Goal: Task Accomplishment & Management: Use online tool/utility

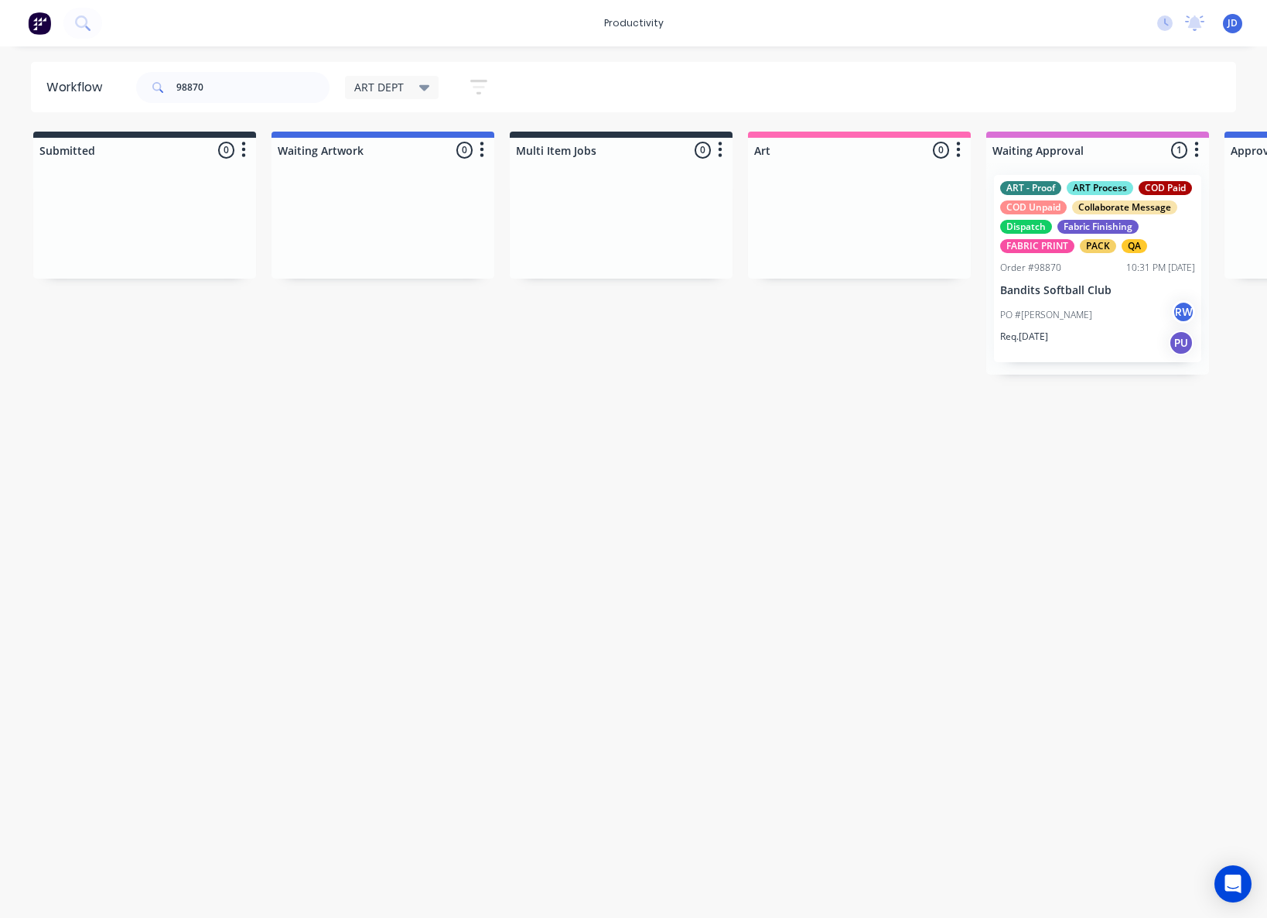
scroll to position [0, 294]
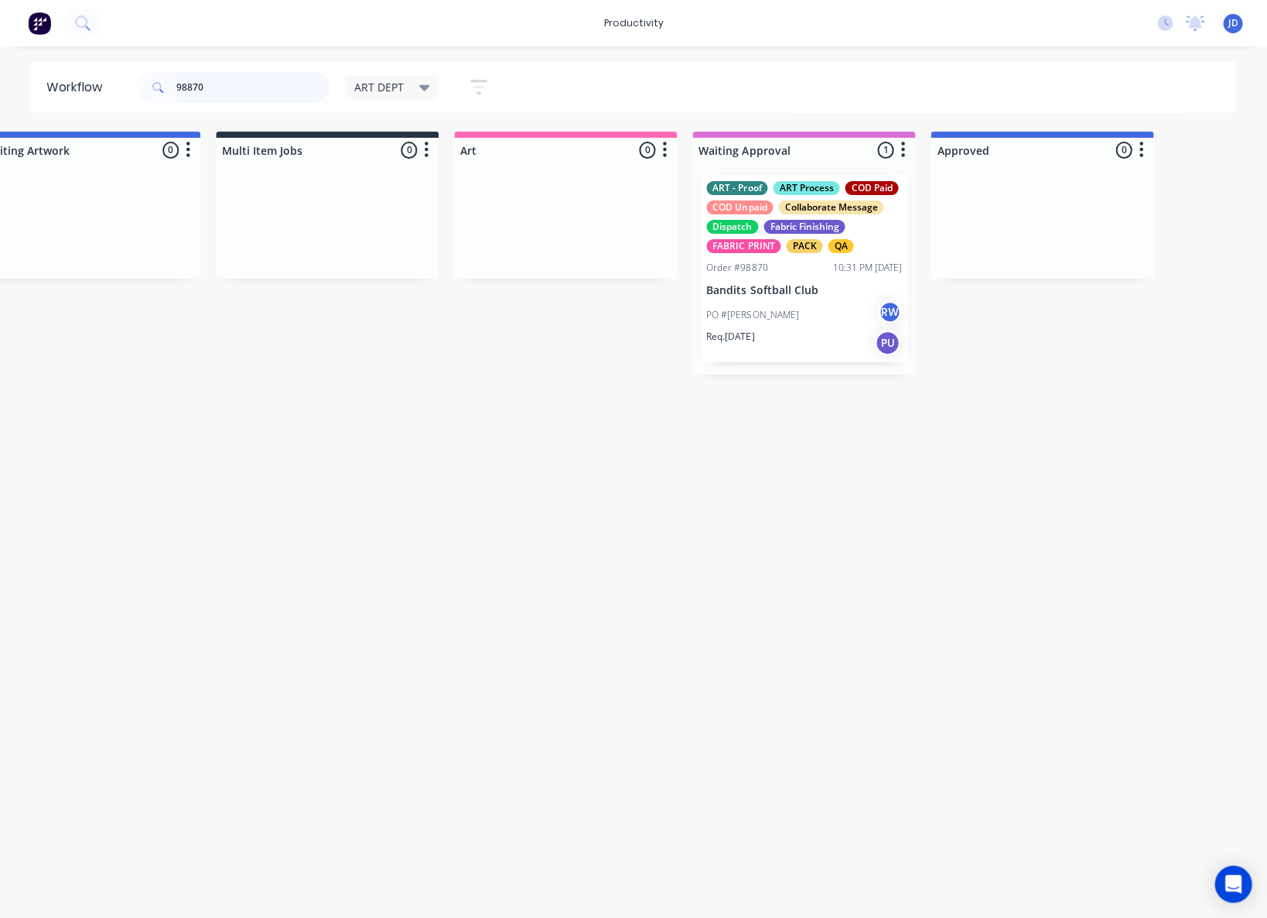
click at [212, 90] on input "98870" at bounding box center [252, 87] width 153 height 31
drag, startPoint x: 161, startPoint y: 80, endPoint x: 118, endPoint y: 79, distance: 42.6
click at [118, 79] on header "Workflow 98870 ART DEPT Save new view None edit ART DEPT (Default) edit Banner …" at bounding box center [634, 87] width 1206 height 50
click at [226, 91] on input "98870" at bounding box center [252, 87] width 153 height 31
drag, startPoint x: 161, startPoint y: 84, endPoint x: 144, endPoint y: 84, distance: 17.0
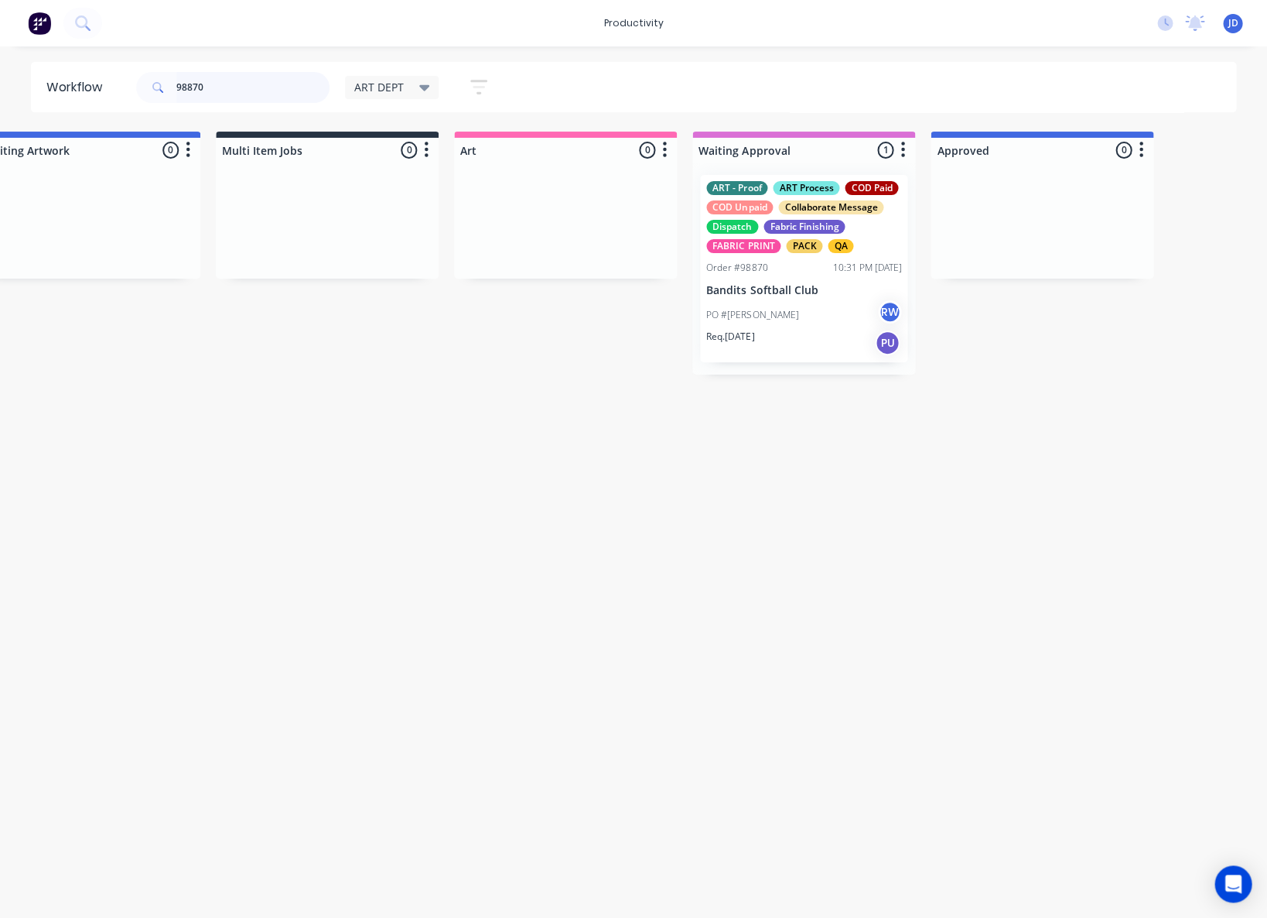
click at [145, 84] on div "98870" at bounding box center [232, 87] width 193 height 31
click at [259, 107] on div "98870" at bounding box center [232, 87] width 193 height 46
drag, startPoint x: 197, startPoint y: 87, endPoint x: 163, endPoint y: 86, distance: 34.1
click at [163, 86] on div "98870" at bounding box center [232, 87] width 193 height 31
drag, startPoint x: 244, startPoint y: 87, endPoint x: 134, endPoint y: 77, distance: 110.3
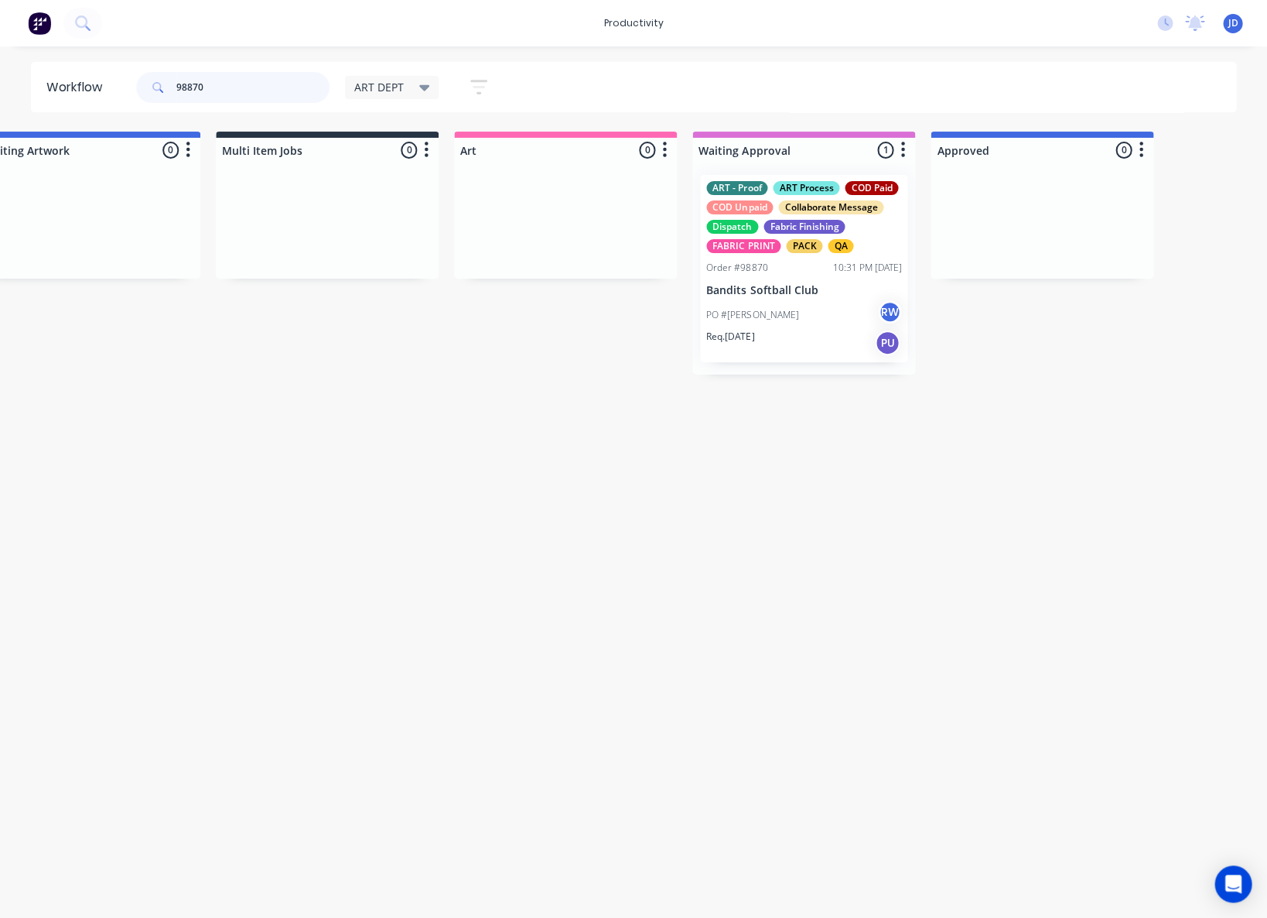
click at [134, 77] on div "98870 ART DEPT Save new view None edit ART DEPT (Default) edit Banner Finishing…" at bounding box center [318, 87] width 371 height 46
type input "98825"
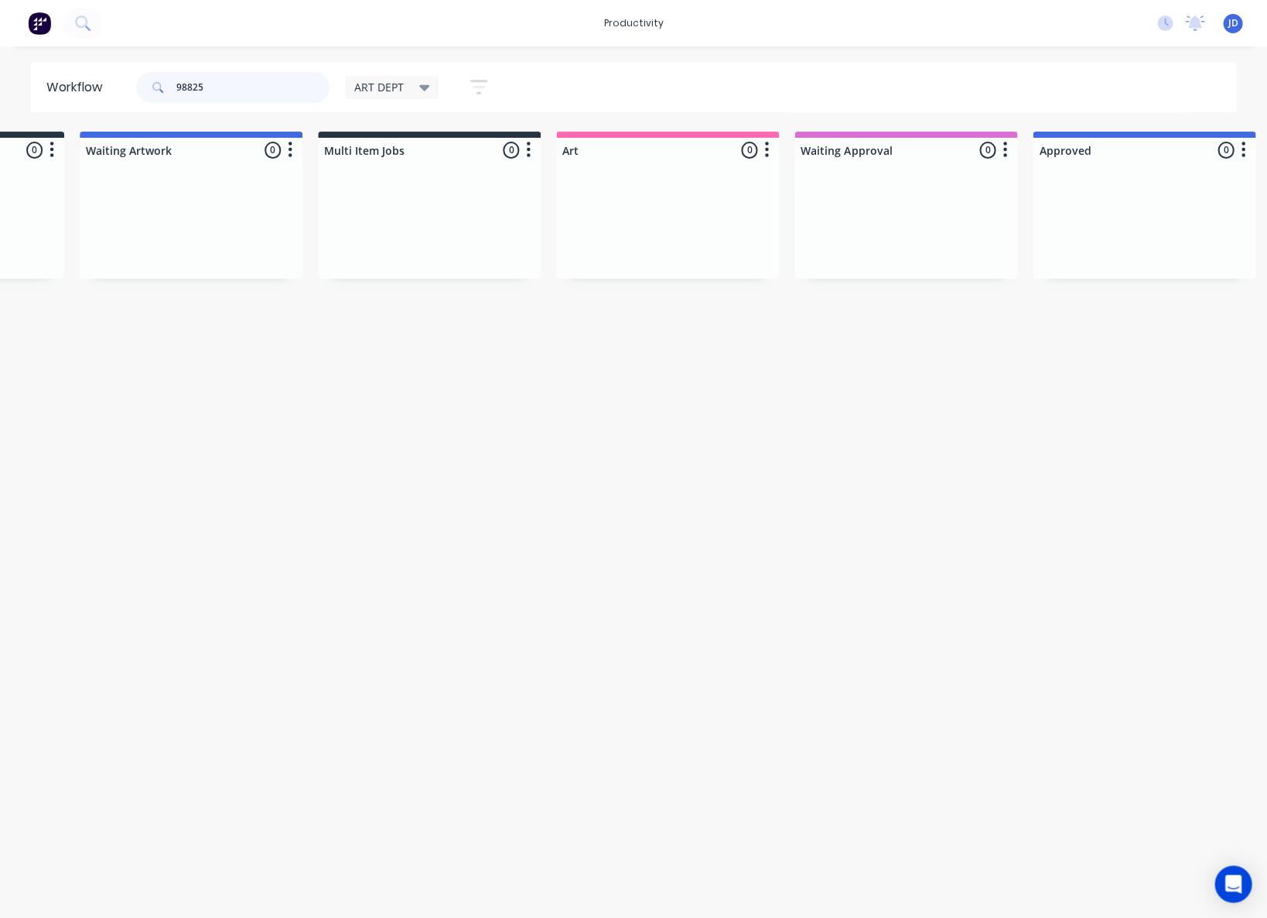
scroll to position [0, 0]
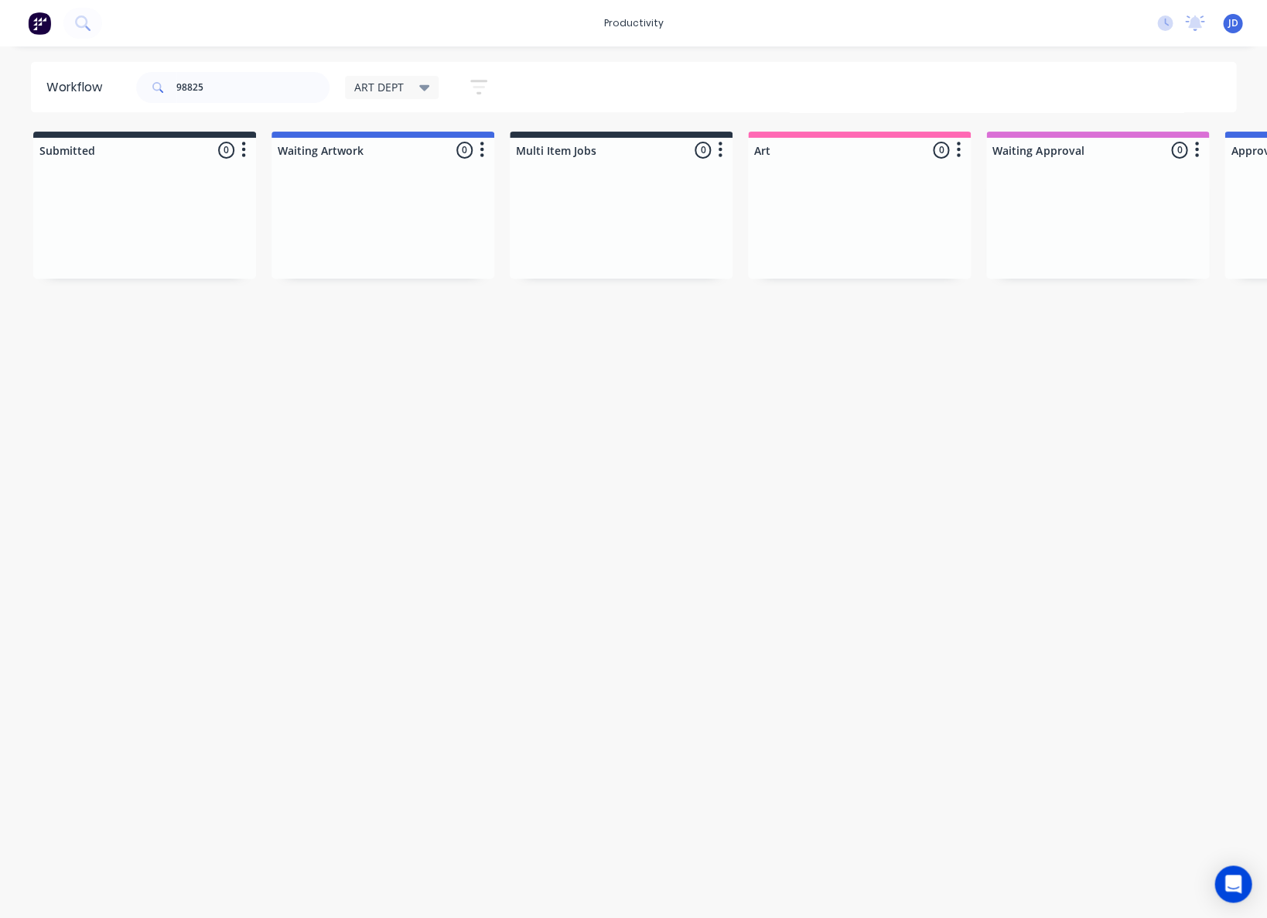
click at [416, 78] on div "ART DEPT" at bounding box center [392, 87] width 94 height 23
click at [392, 207] on button "None" at bounding box center [439, 202] width 165 height 18
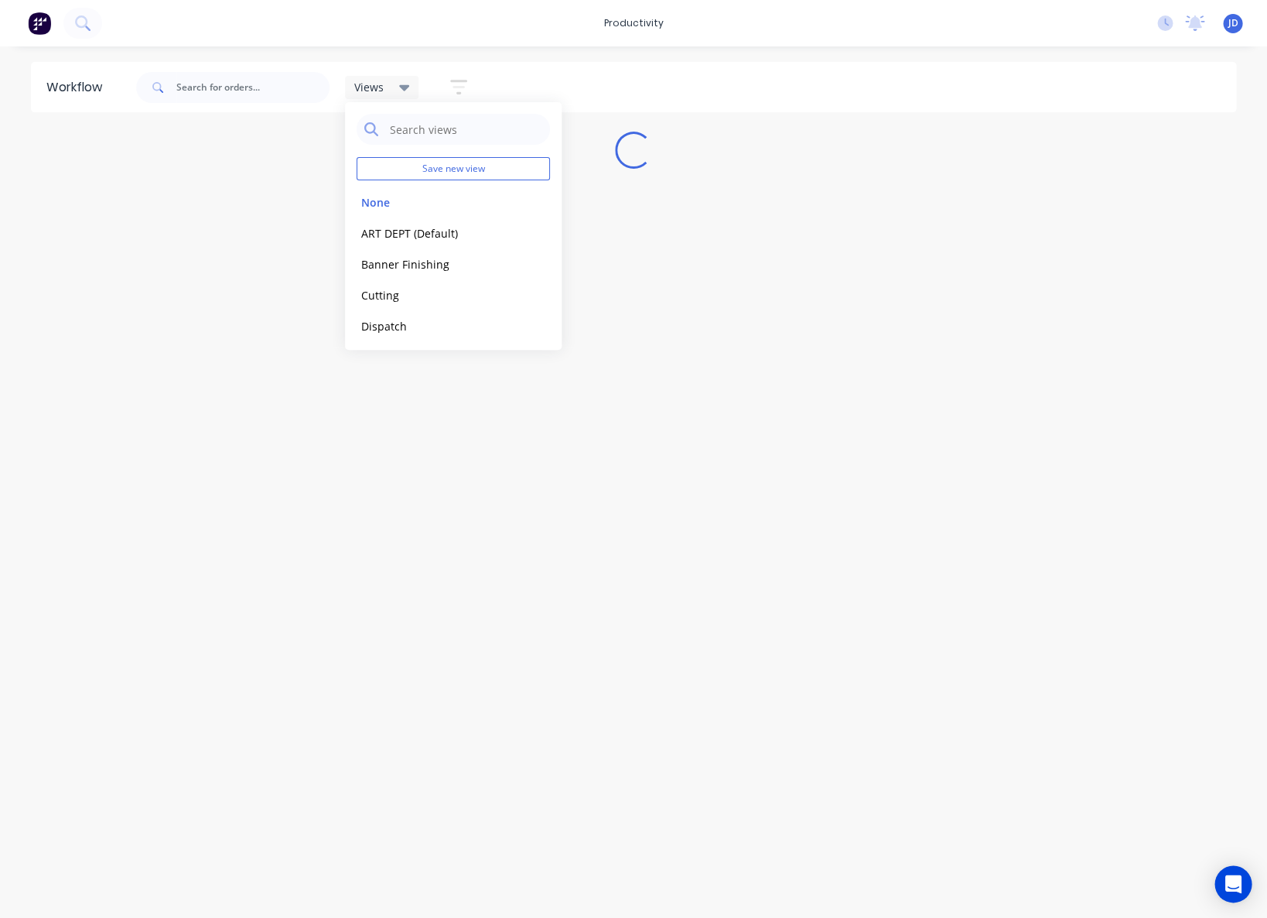
click at [386, 91] on div "Views" at bounding box center [382, 87] width 56 height 14
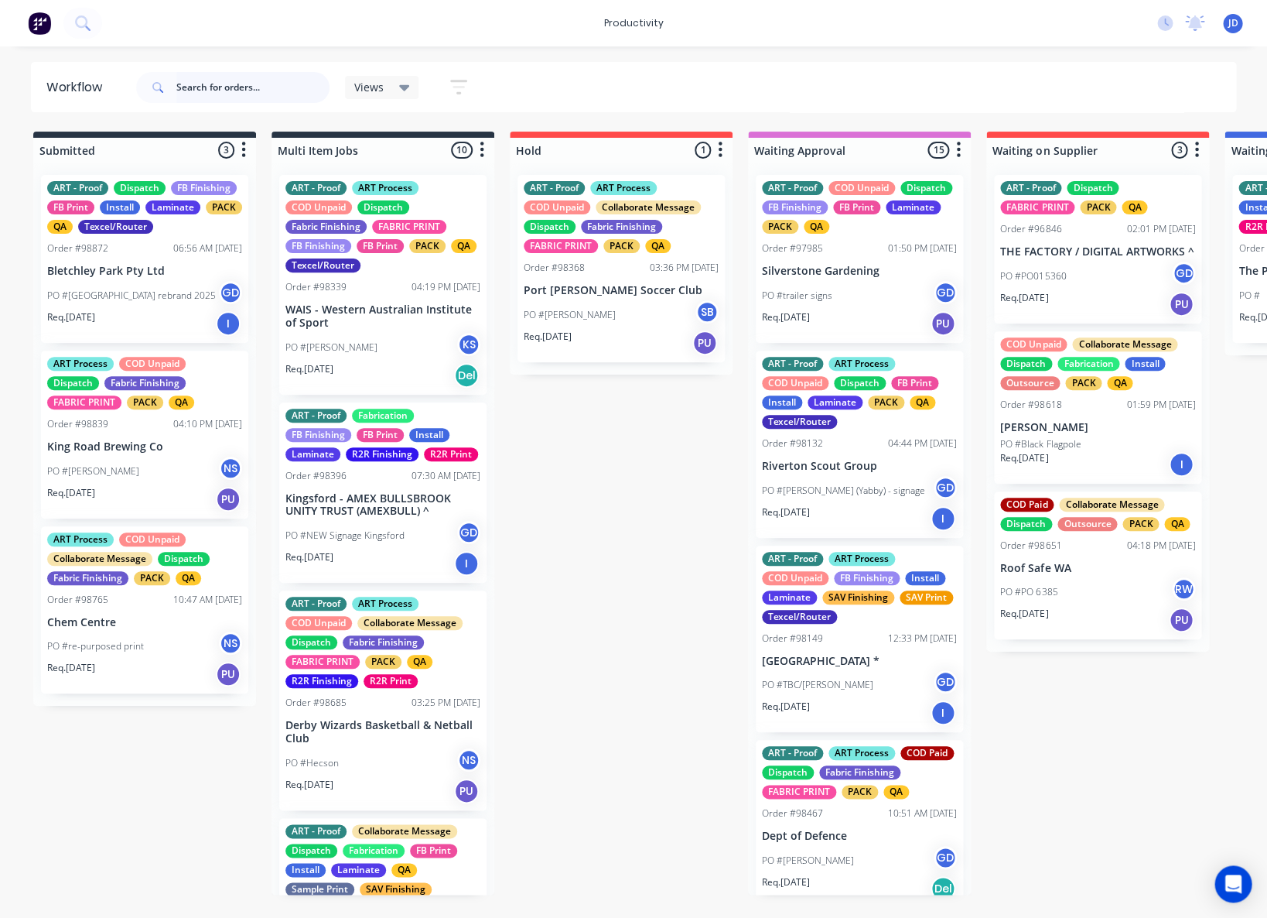
click at [246, 89] on input "text" at bounding box center [252, 87] width 153 height 31
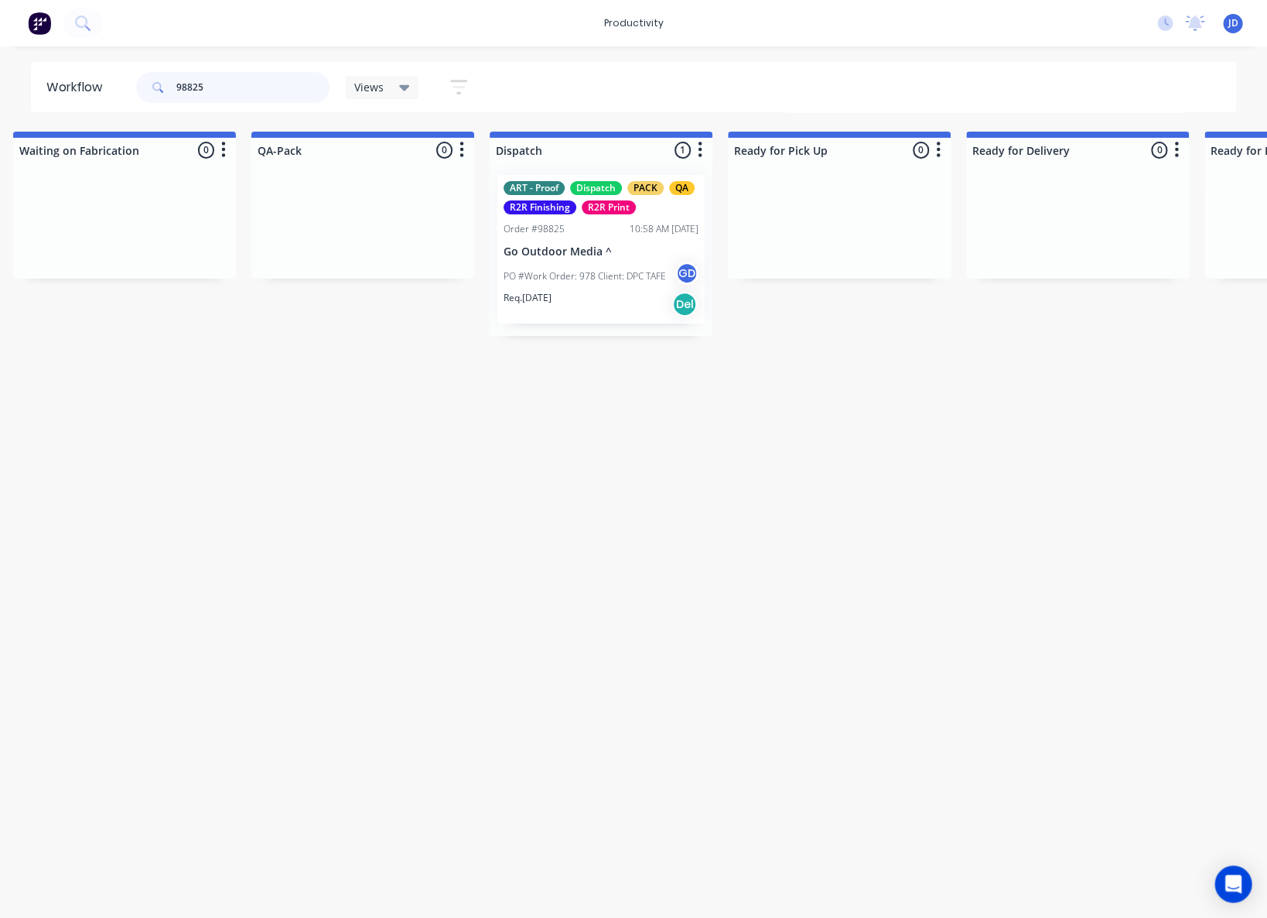
scroll to position [0, 3806]
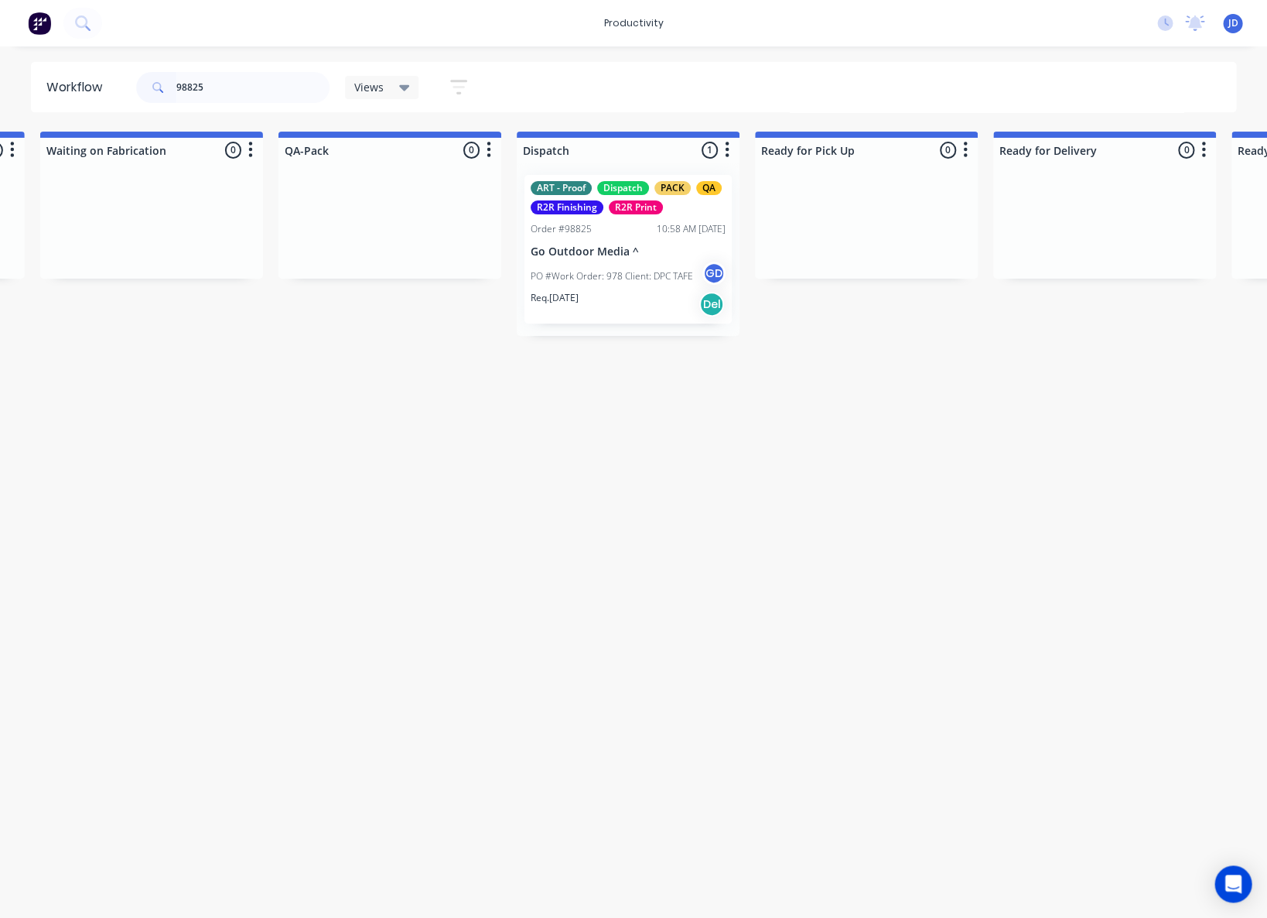
click at [557, 262] on div "PO #Work Order: 978 Client: DPC TAFE GD" at bounding box center [628, 276] width 195 height 29
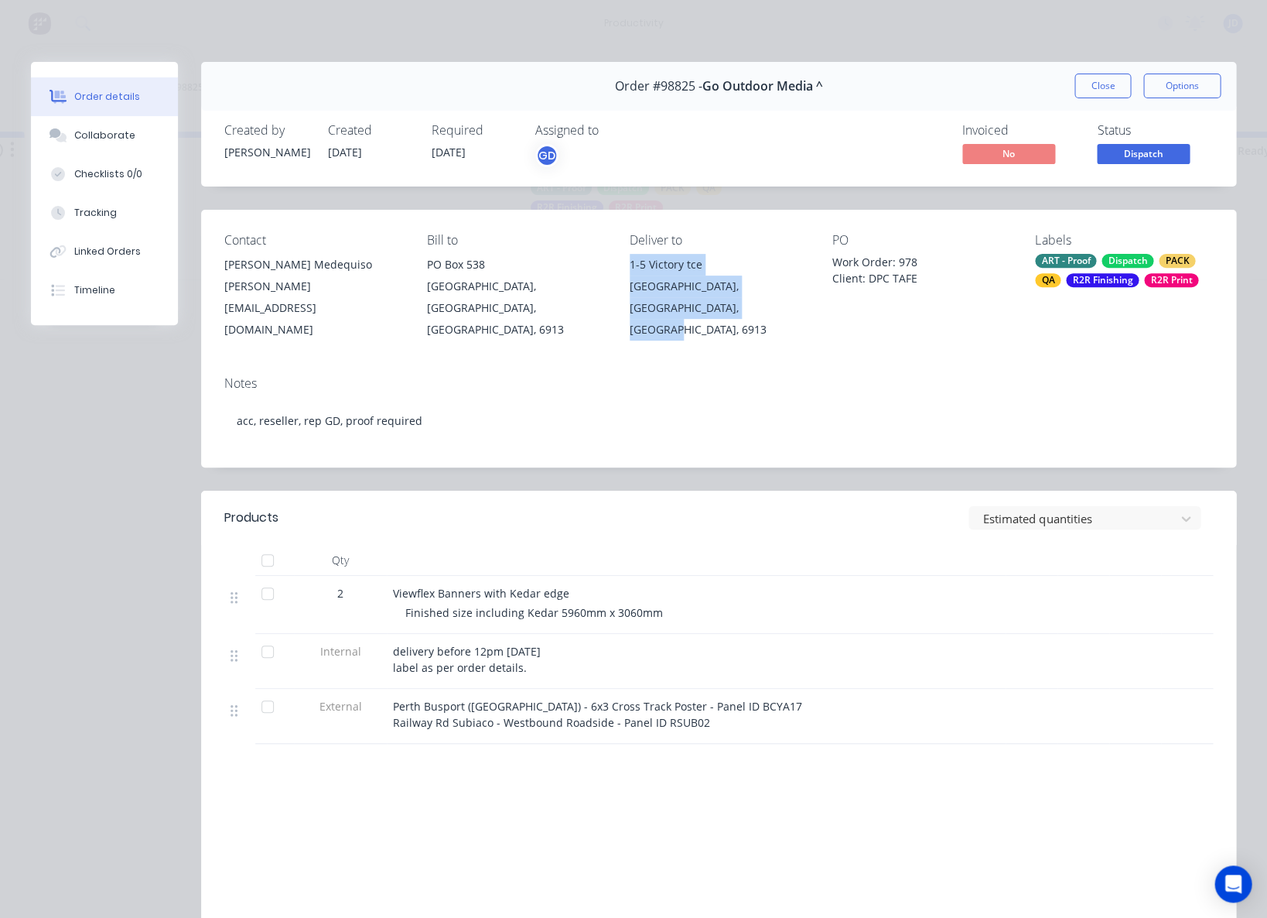
drag, startPoint x: 685, startPoint y: 304, endPoint x: 631, endPoint y: 264, distance: 67.5
click at [631, 264] on div "1-5 Victory [GEOGRAPHIC_DATA], [GEOGRAPHIC_DATA], [GEOGRAPHIC_DATA], 6913" at bounding box center [719, 297] width 178 height 87
click at [913, 301] on div "PO Work Order: 978 Client: DPC TAFE" at bounding box center [921, 287] width 178 height 108
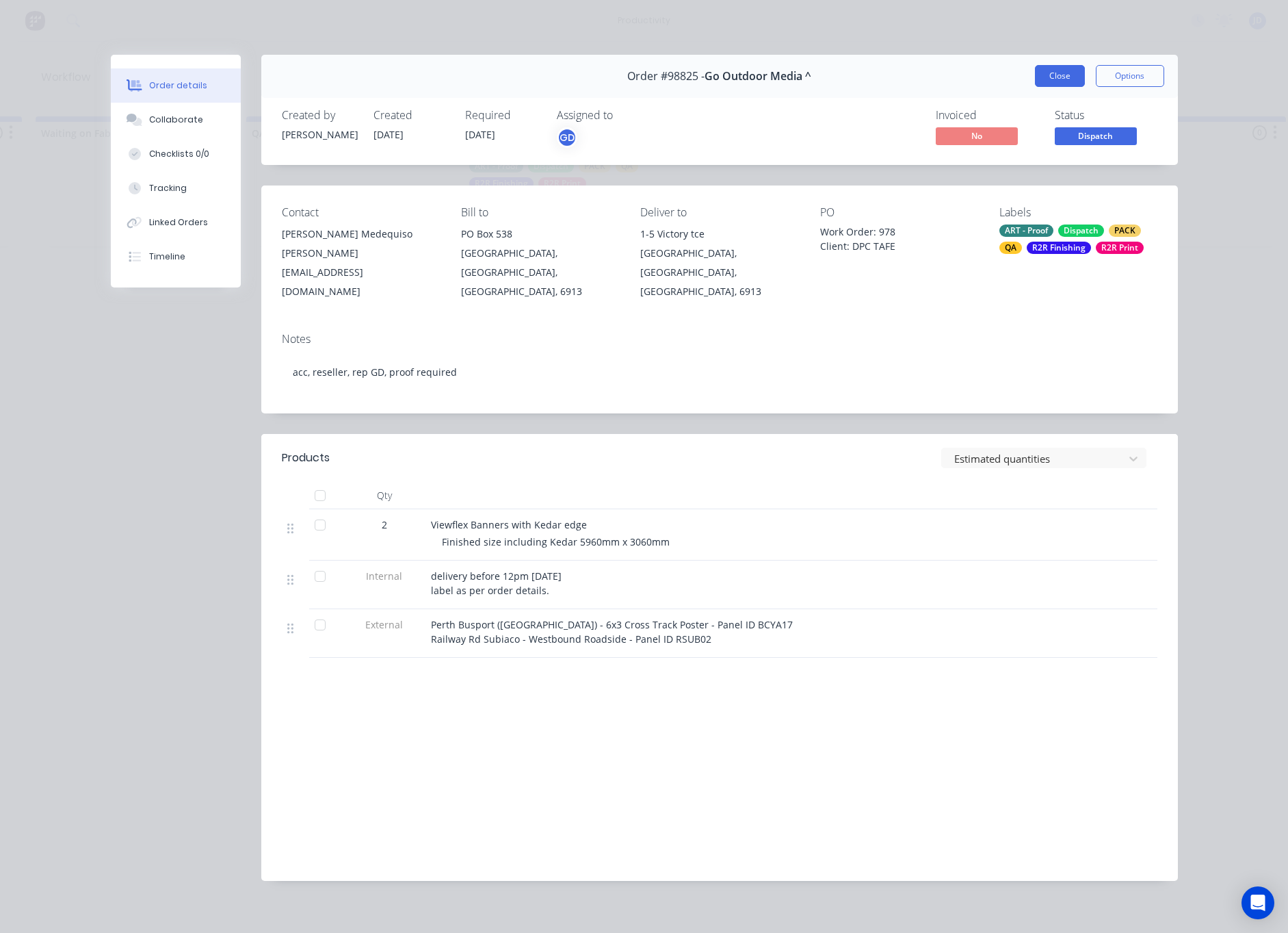
click at [1069, 80] on button "Close" at bounding box center [1060, 76] width 50 height 22
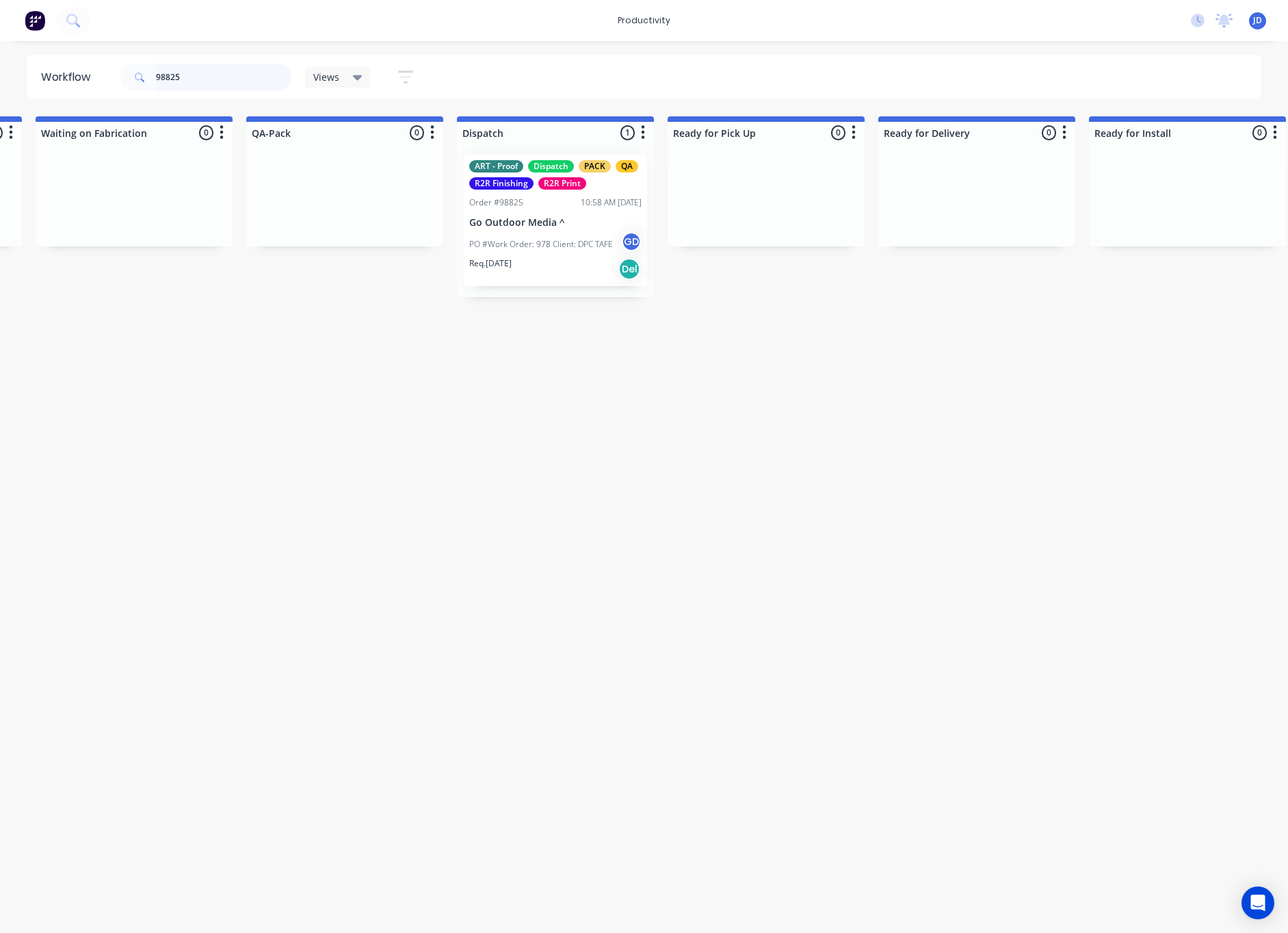
drag, startPoint x: 187, startPoint y: 82, endPoint x: 80, endPoint y: 80, distance: 107.0
click at [80, 80] on header "Workflow 98825 Views Save new view None edit ART DEPT (Default) edit Banner Fin…" at bounding box center [644, 77] width 1234 height 44
type input "98872"
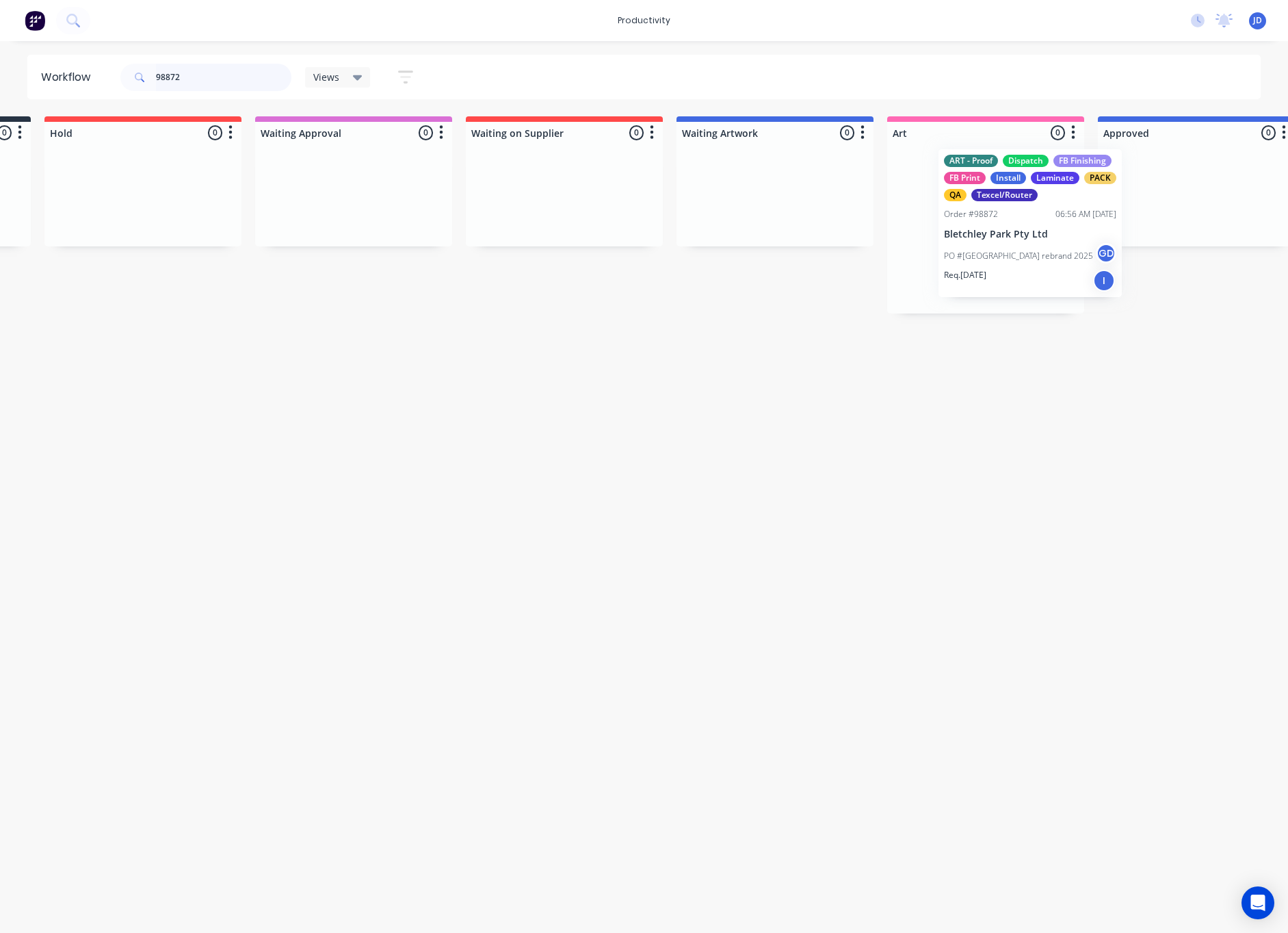
scroll to position [0, 415]
drag, startPoint x: 56, startPoint y: 228, endPoint x: 965, endPoint y: 221, distance: 909.0
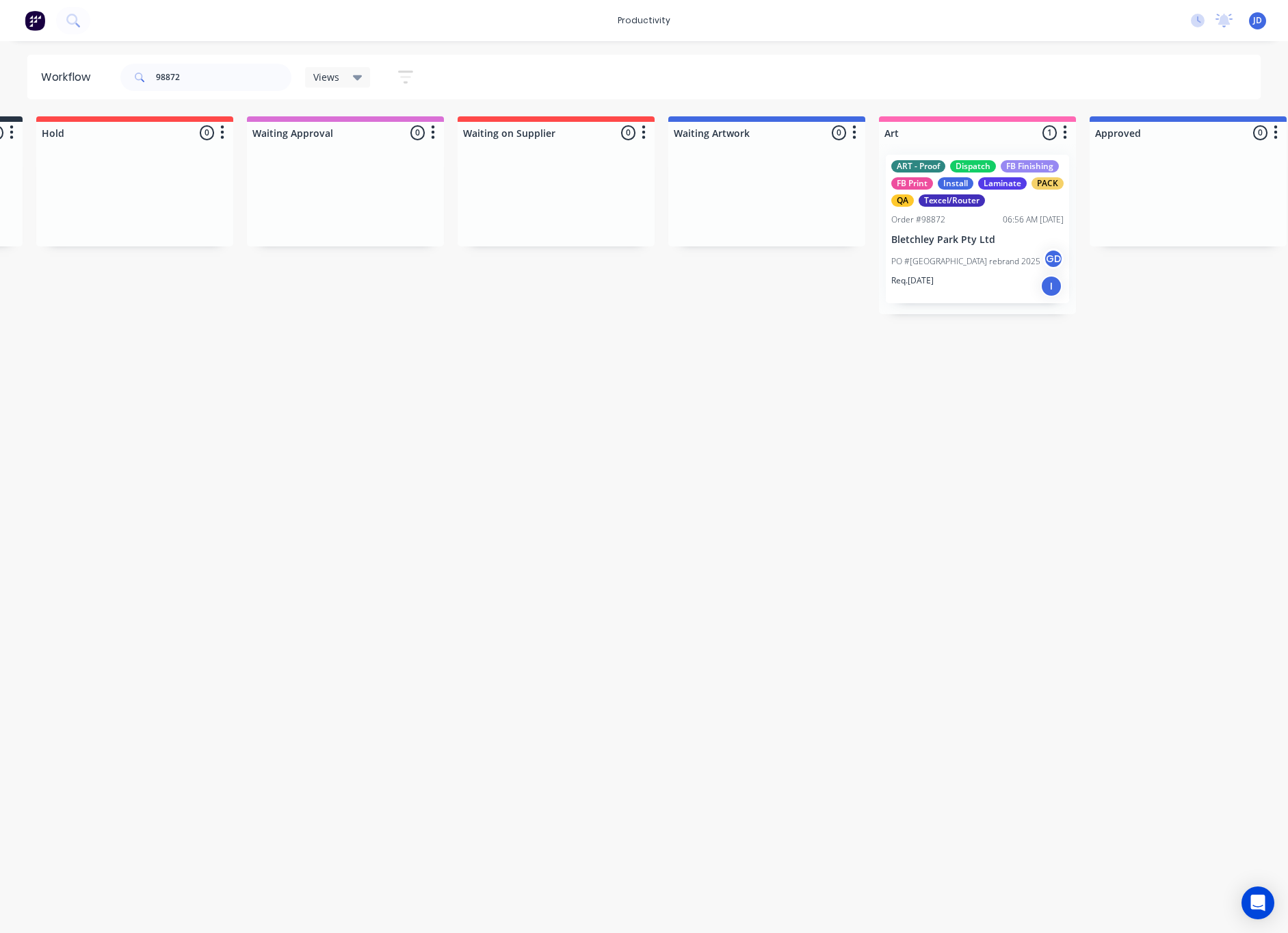
click at [935, 234] on p "Bletchley Park Pty Ltd" at bounding box center [977, 240] width 172 height 11
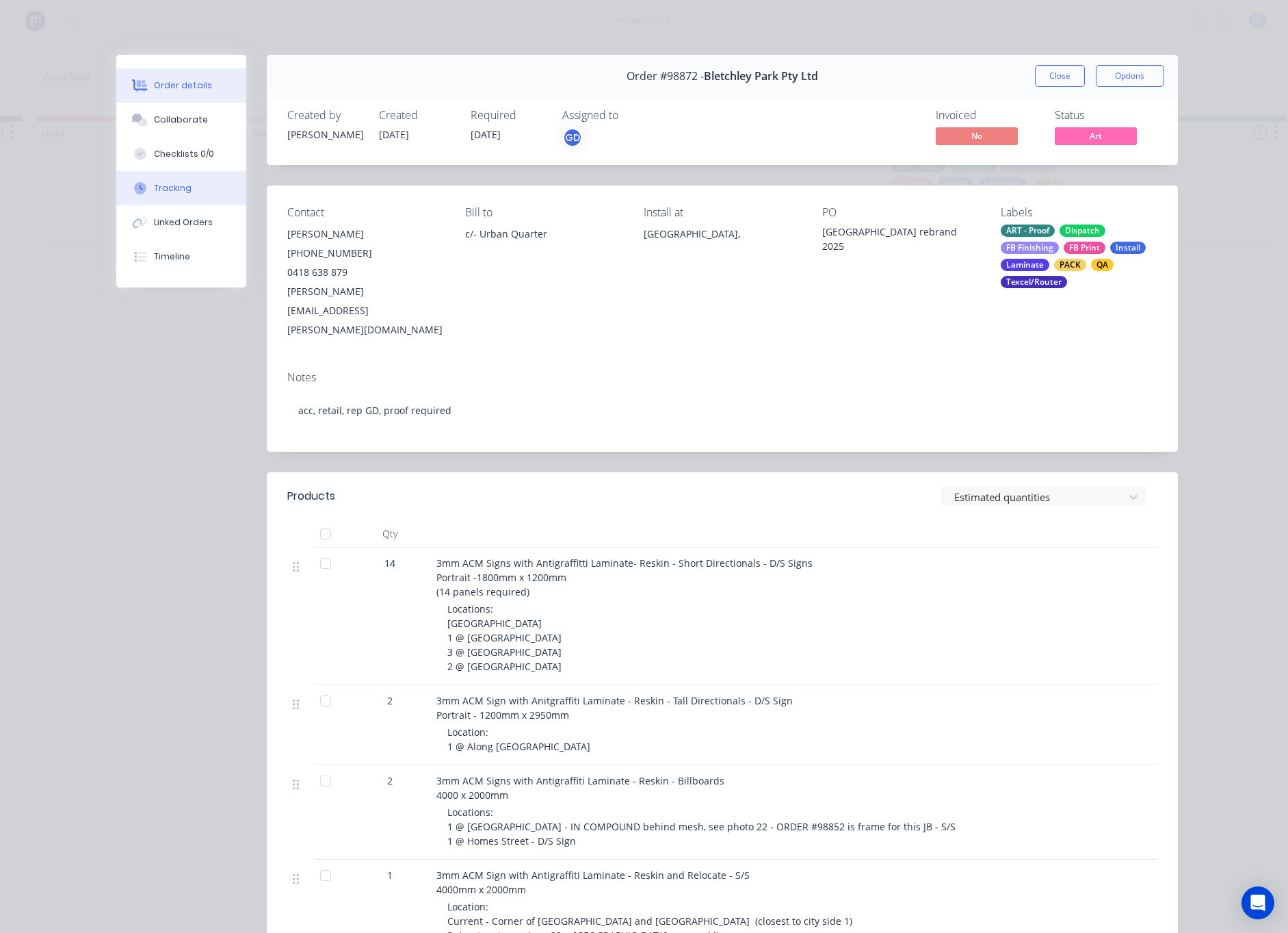
click at [156, 195] on button "Tracking" at bounding box center [181, 187] width 130 height 34
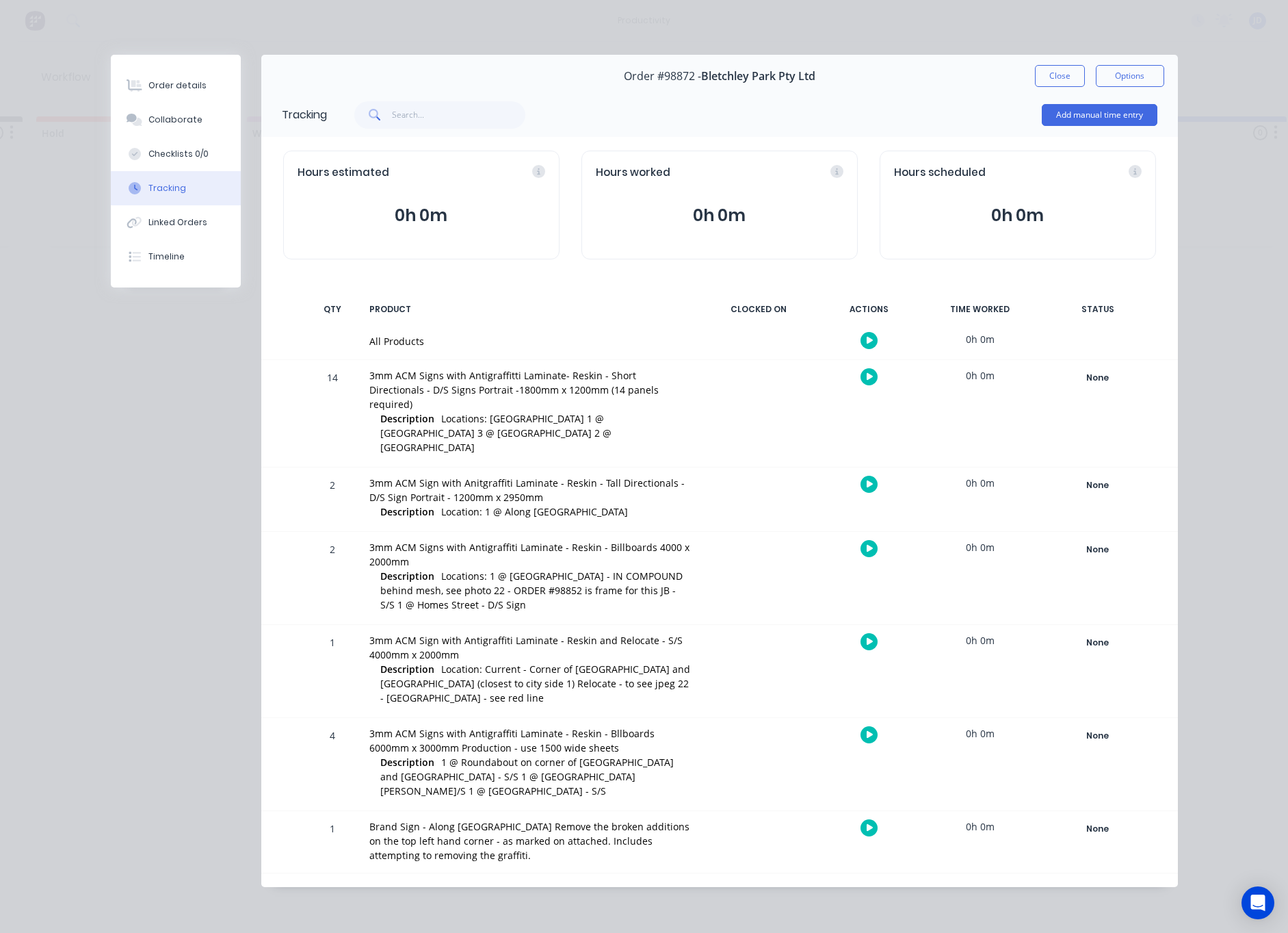
click at [869, 377] on icon "button" at bounding box center [870, 377] width 7 height 8
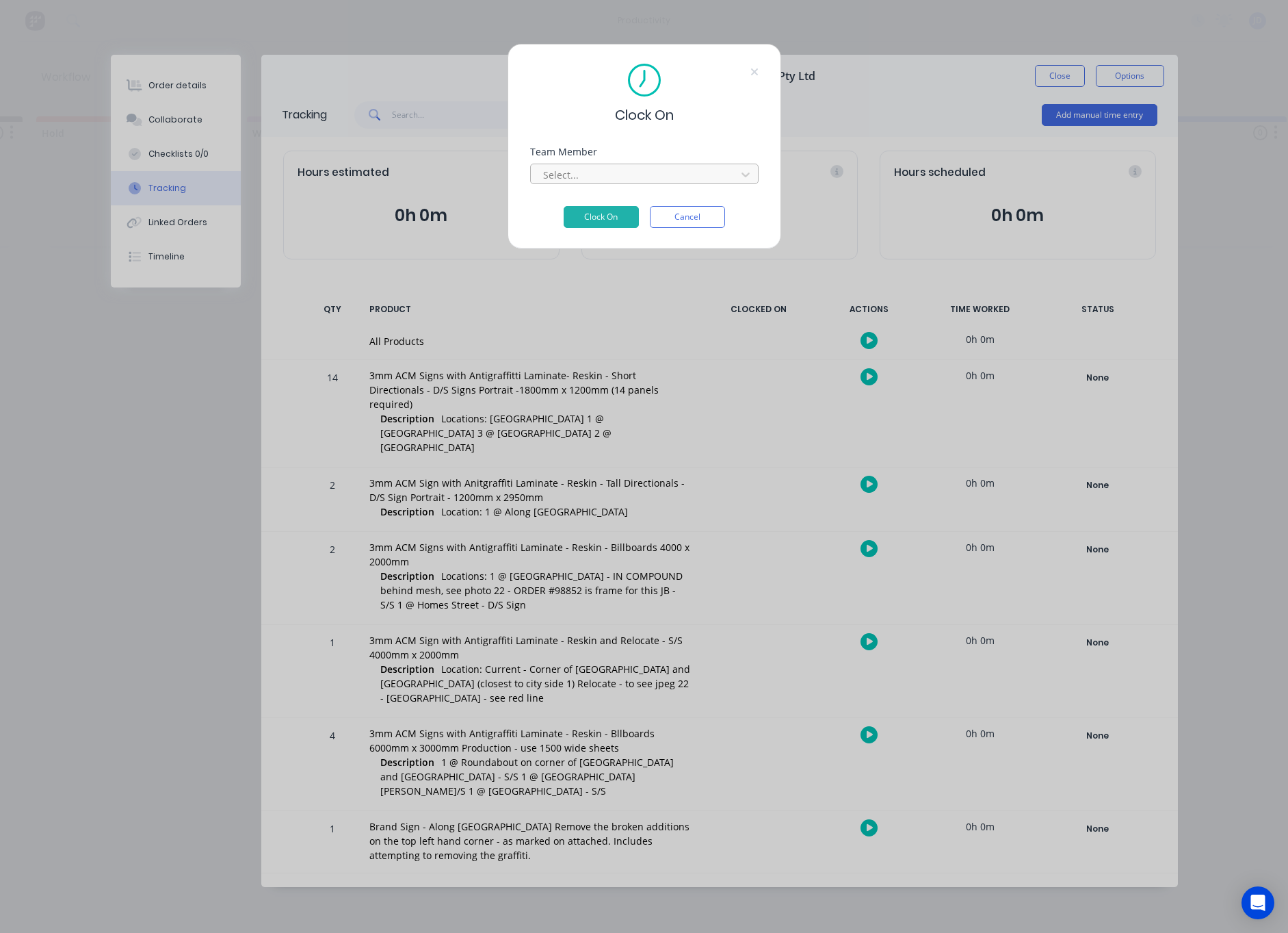
click at [633, 182] on div at bounding box center [636, 174] width 187 height 17
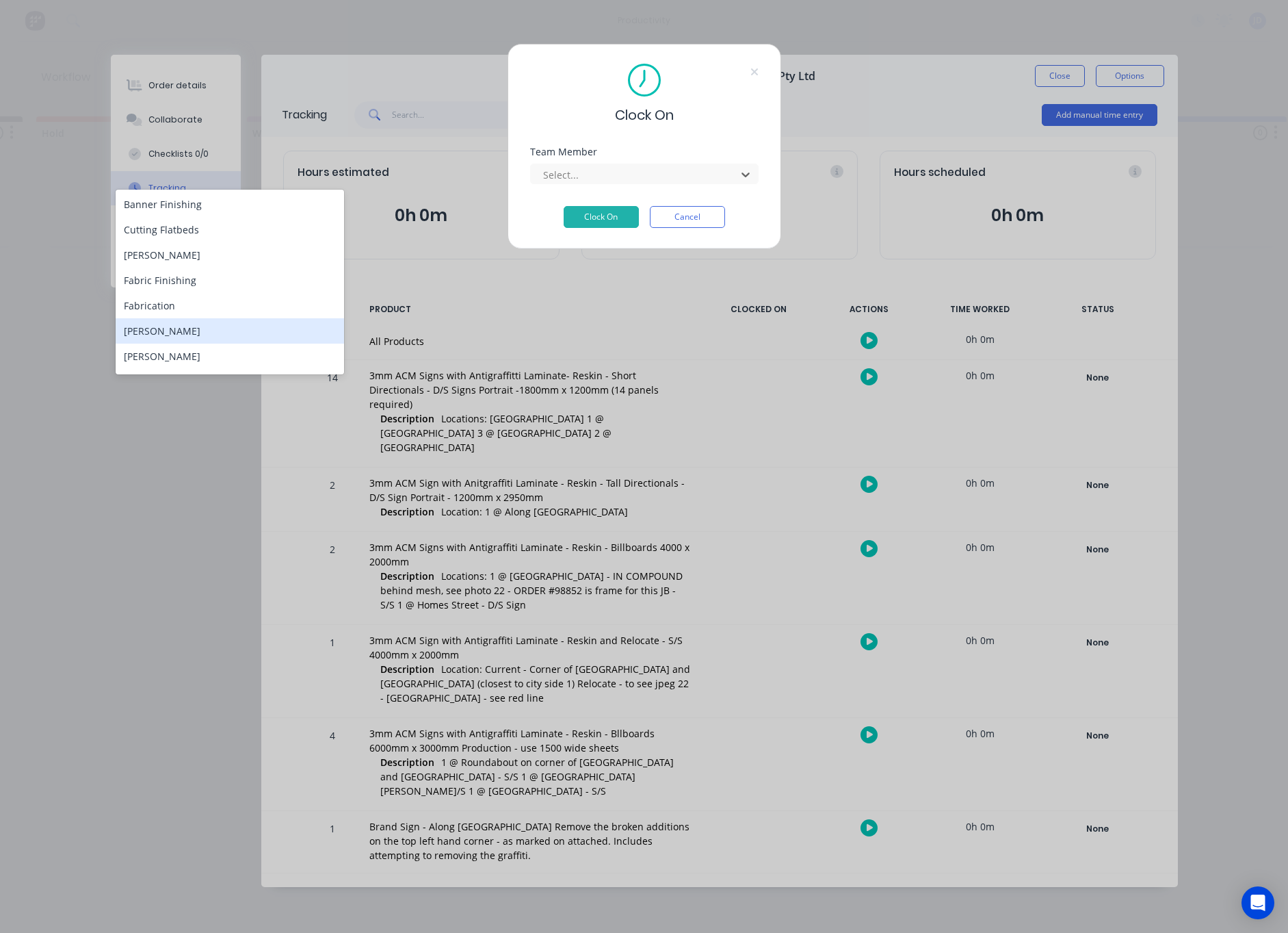
scroll to position [80, 0]
drag, startPoint x: 185, startPoint y: 354, endPoint x: 234, endPoint y: 333, distance: 53.3
click at [185, 354] on div "[PERSON_NAME]" at bounding box center [230, 353] width 228 height 26
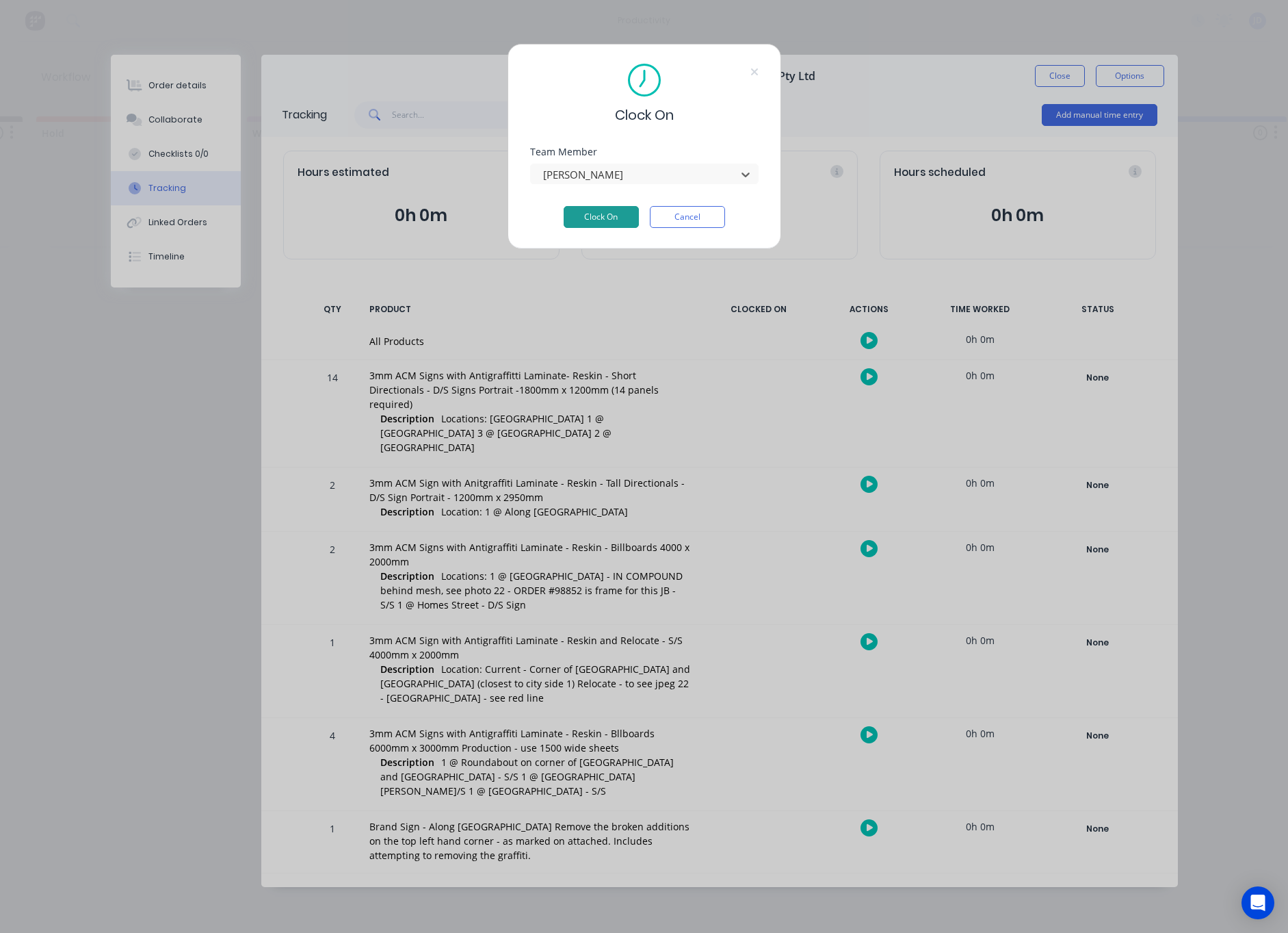
click at [589, 219] on button "Clock On" at bounding box center [601, 217] width 75 height 22
